Goal: Check status: Check status

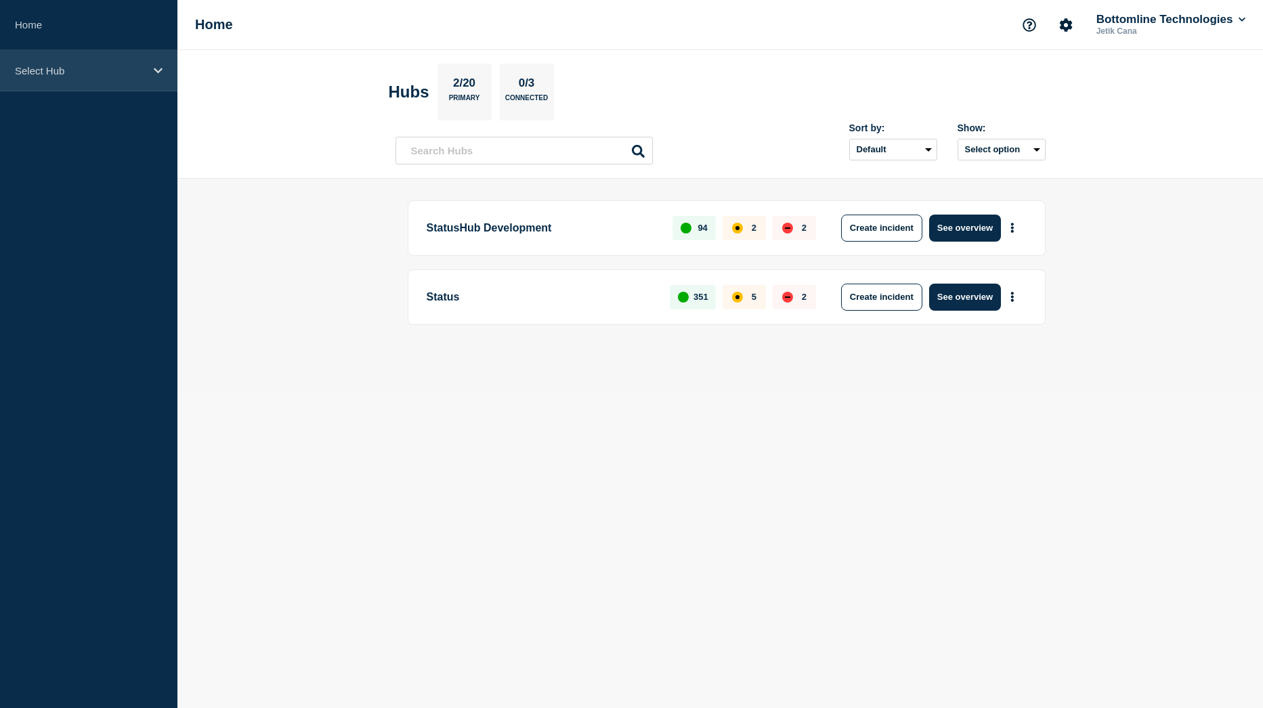
click at [85, 72] on p "Select Hub" at bounding box center [80, 71] width 130 height 12
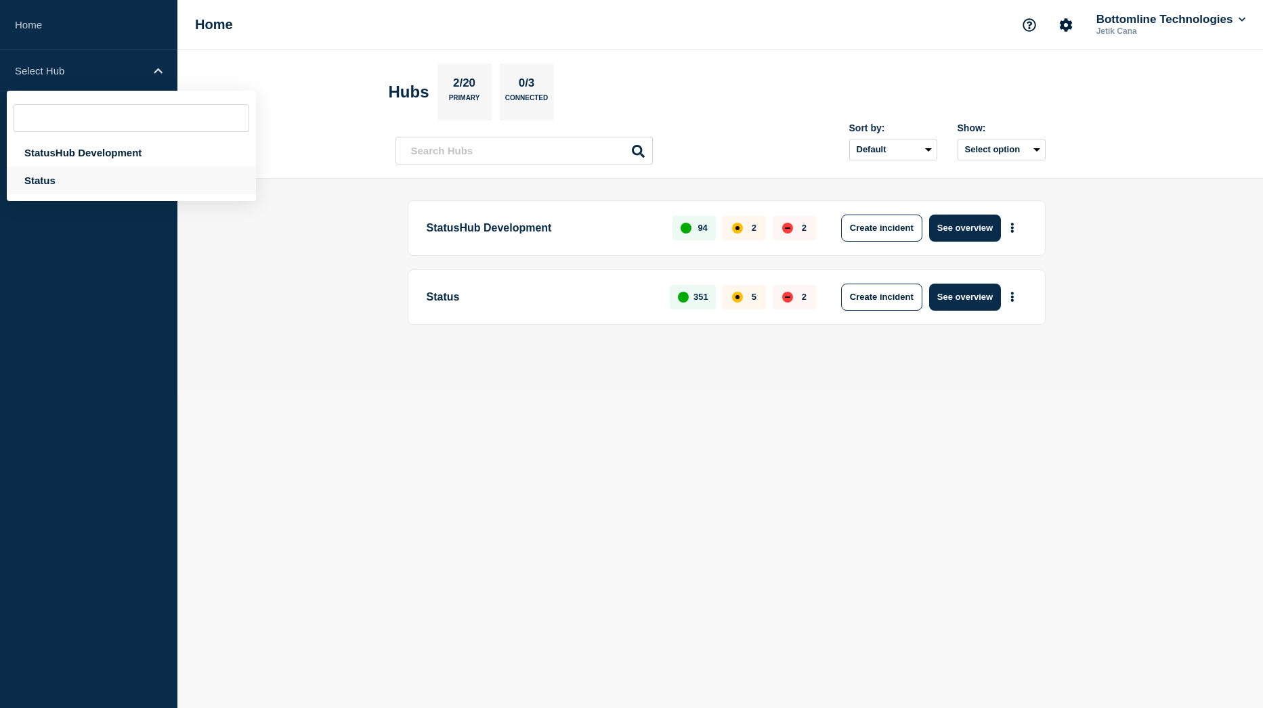
click at [54, 179] on div "Status" at bounding box center [131, 181] width 249 height 28
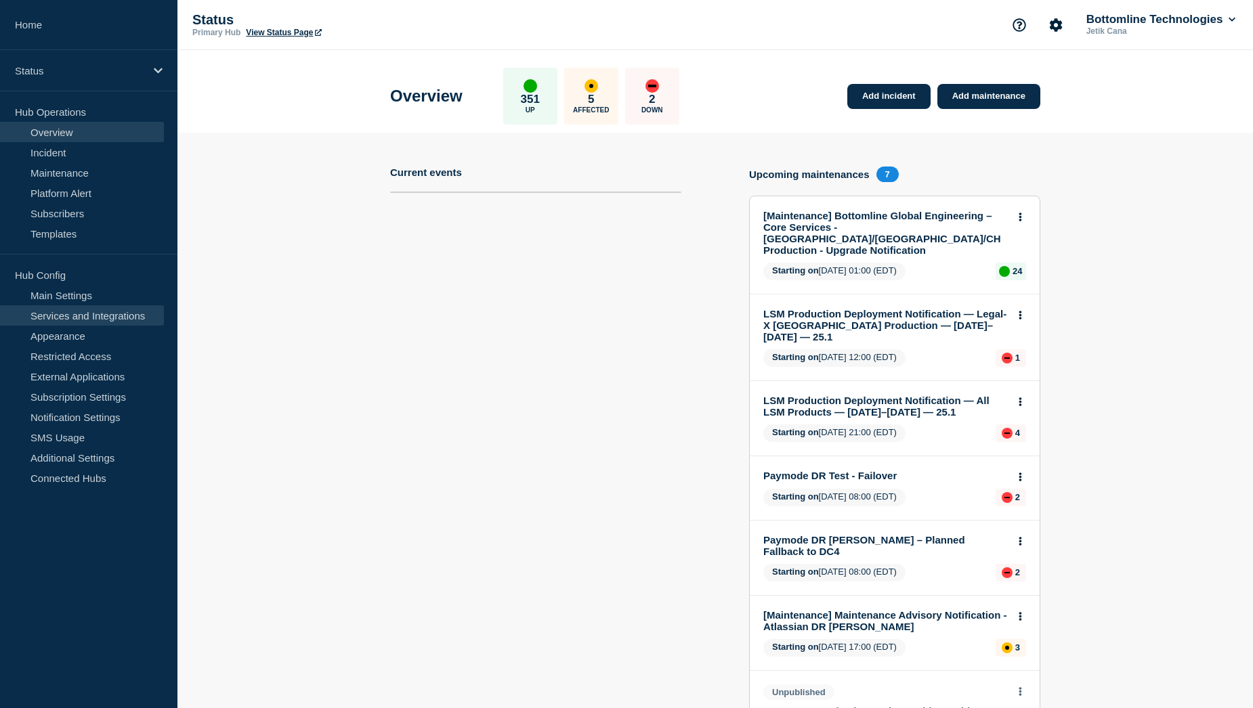
click at [83, 314] on link "Services and Integrations" at bounding box center [82, 315] width 164 height 20
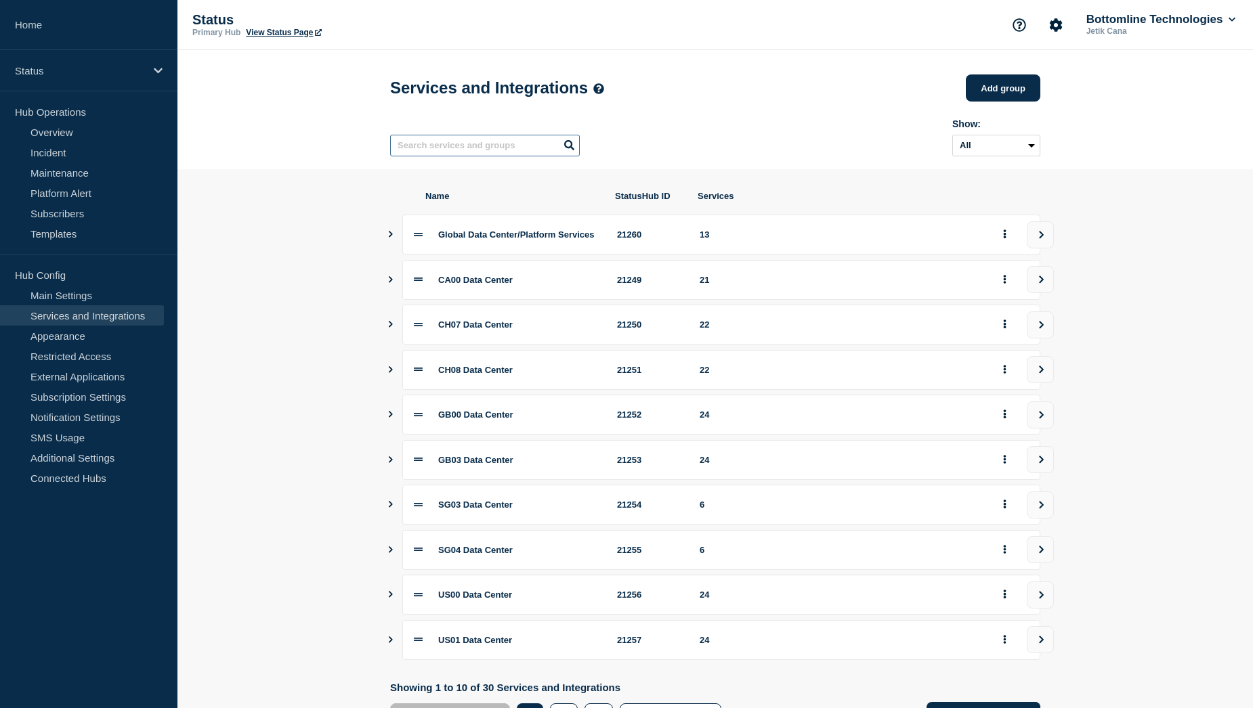
click at [486, 148] on input "text" at bounding box center [485, 146] width 190 height 22
